Goal: Information Seeking & Learning: Learn about a topic

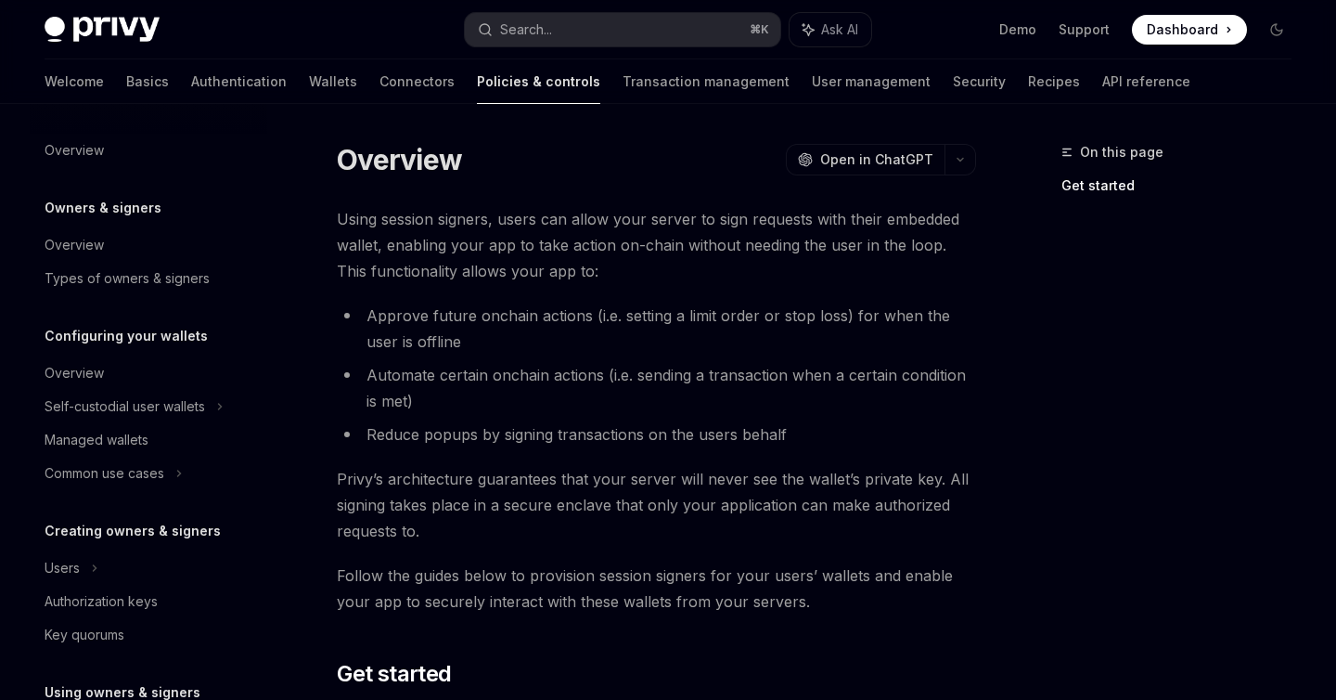
scroll to position [361, 0]
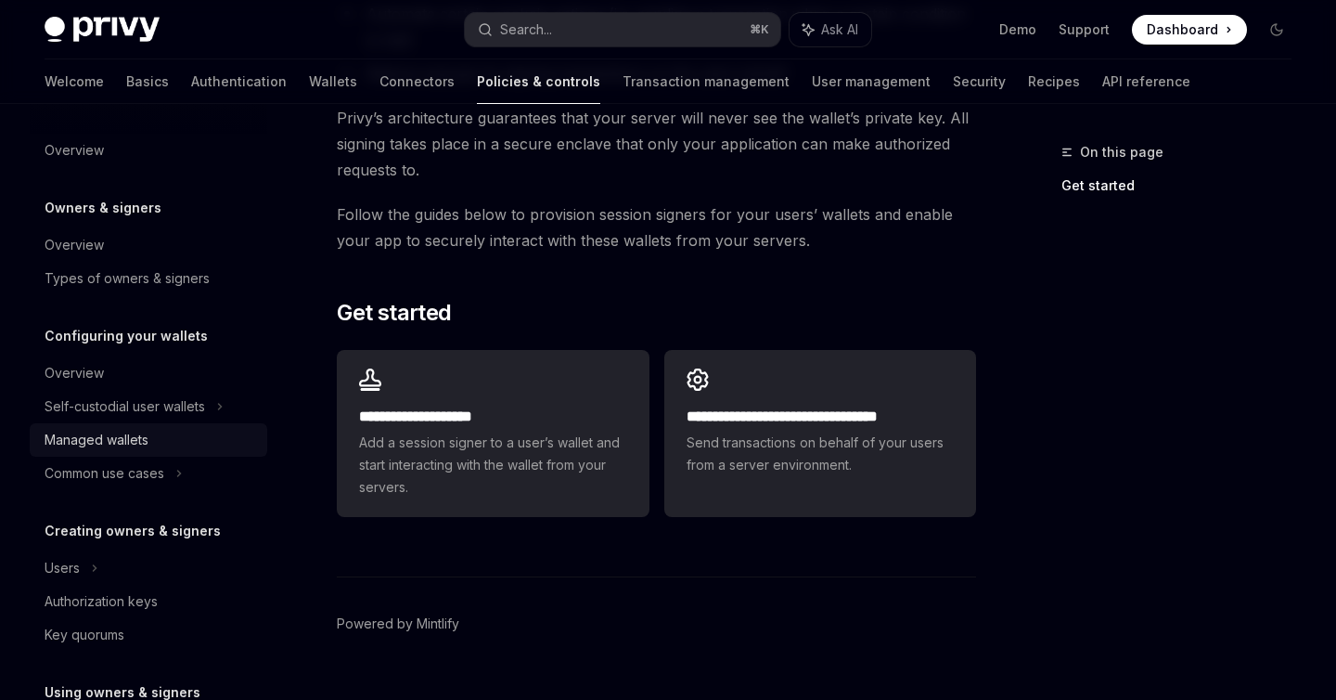
click at [127, 446] on div "Managed wallets" at bounding box center [97, 440] width 104 height 22
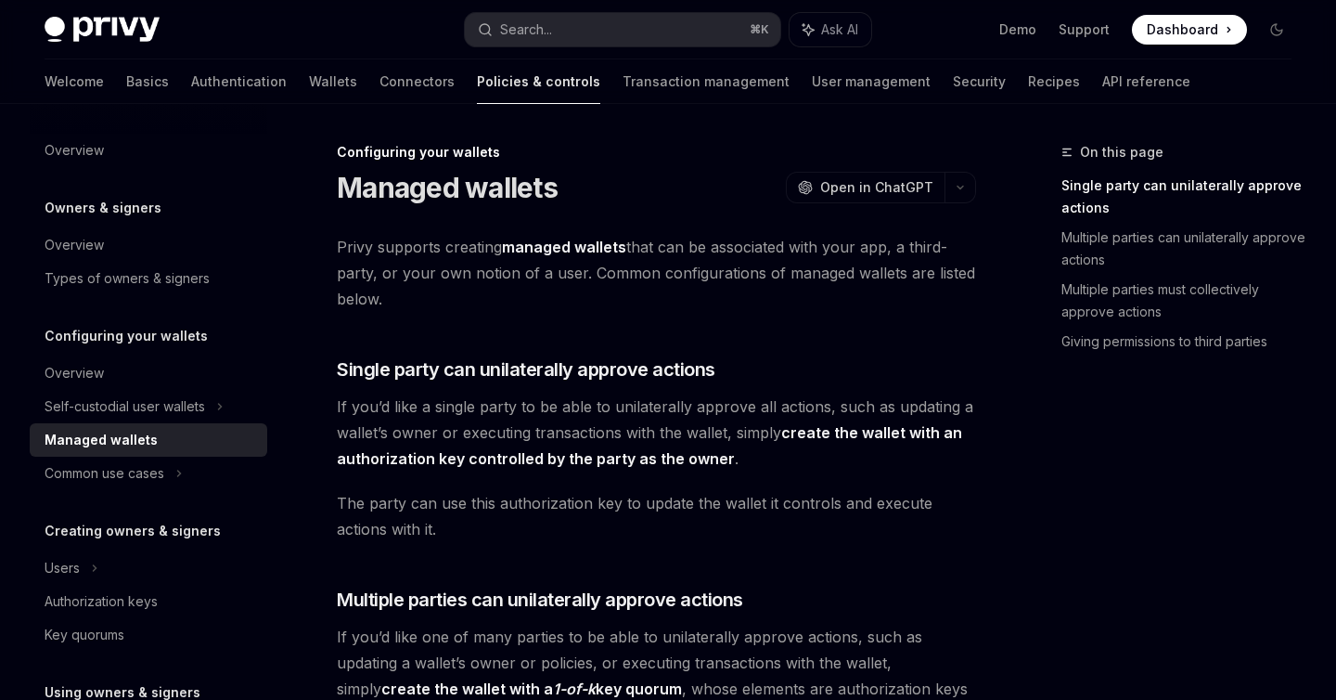
click at [144, 425] on link "Managed wallets" at bounding box center [149, 439] width 238 height 33
click at [143, 413] on div "Self-custodial user wallets" at bounding box center [125, 406] width 161 height 22
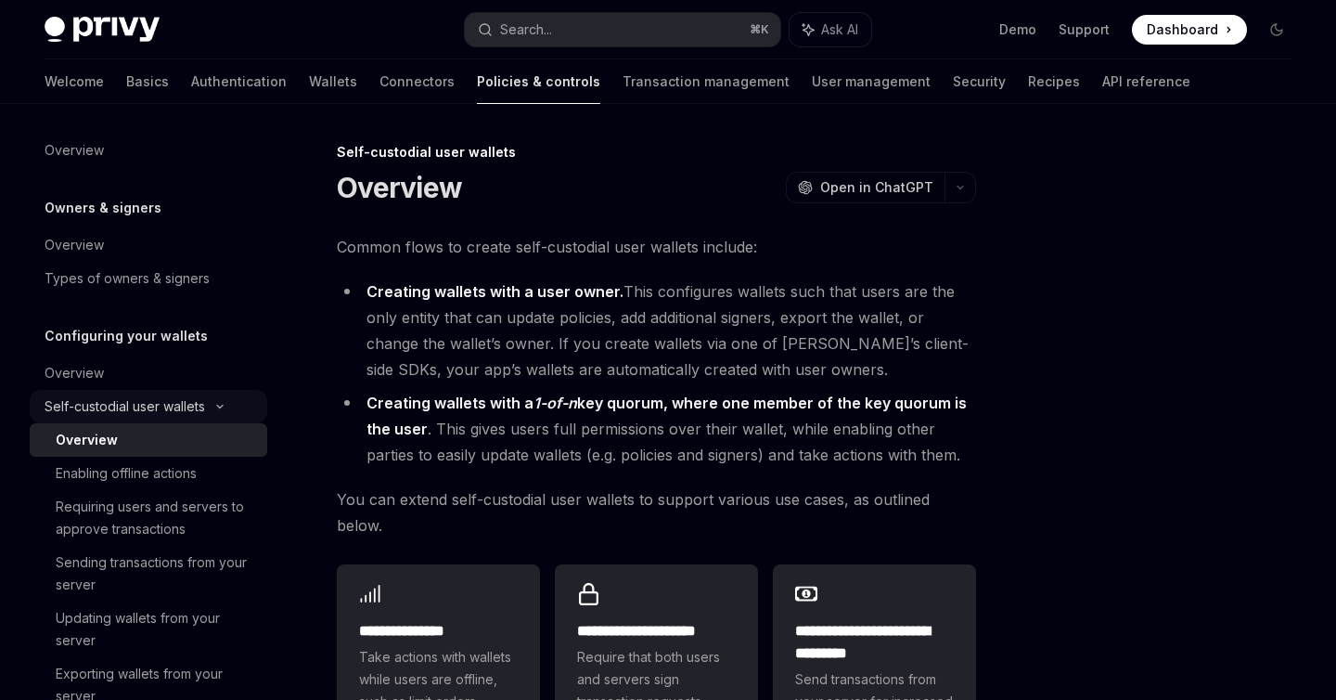
click at [143, 413] on div "Self-custodial user wallets" at bounding box center [125, 406] width 161 height 22
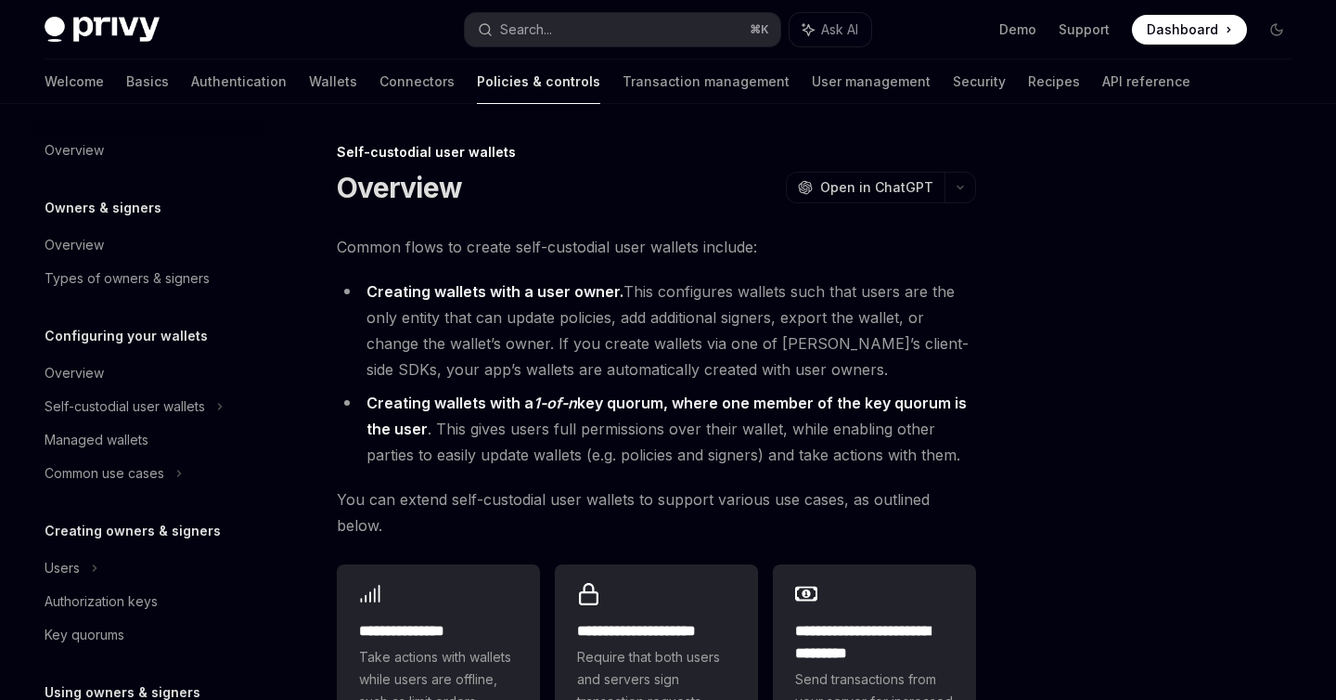
click at [131, 490] on div "Overview Owners & signers Overview Types of owners & signers Configuring your w…" at bounding box center [149, 702] width 238 height 1136
click at [140, 476] on div "Common use cases" at bounding box center [105, 473] width 120 height 22
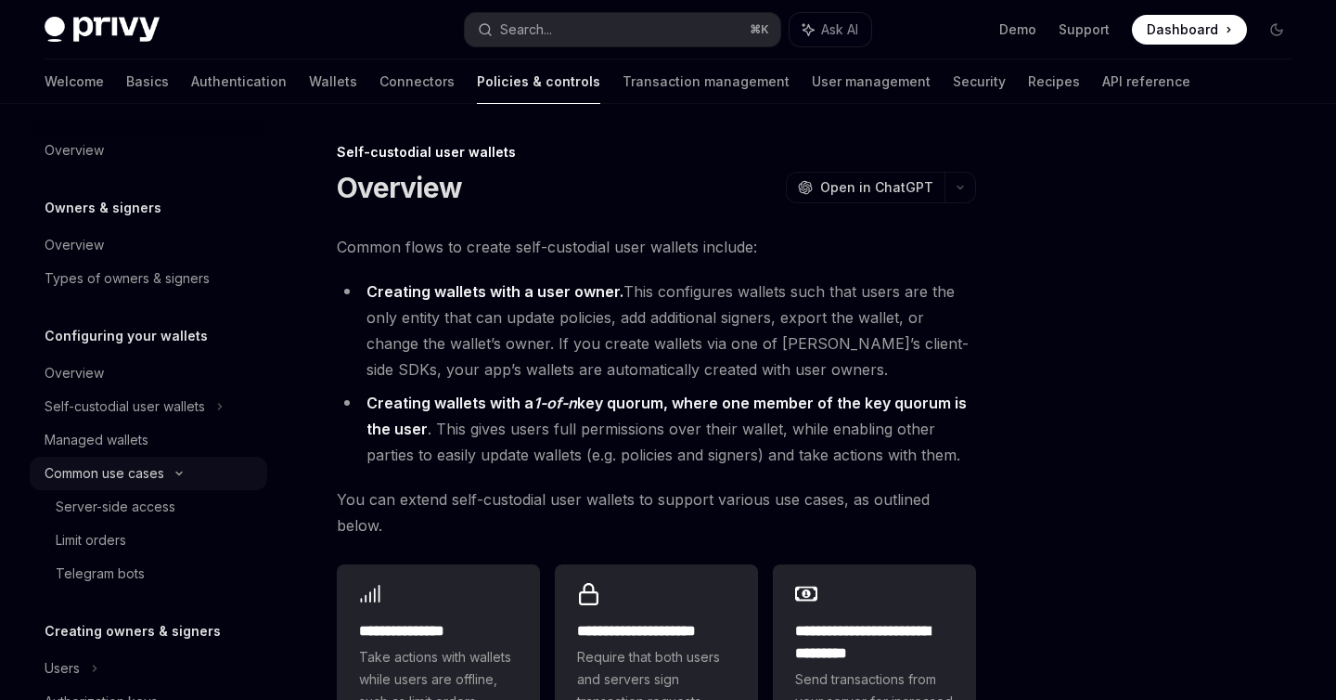
click at [140, 476] on div "Common use cases" at bounding box center [105, 473] width 120 height 22
type textarea "*"
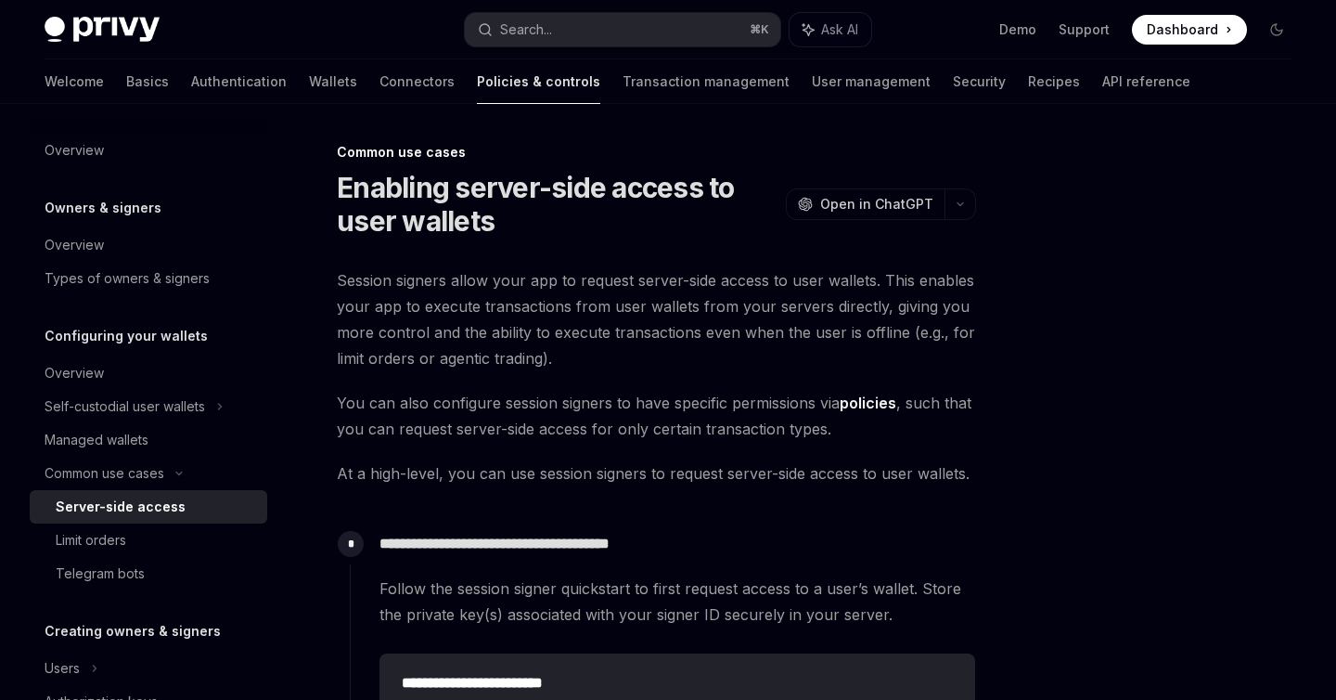
click at [1161, 427] on div at bounding box center [1166, 420] width 282 height 559
